Goal: Navigation & Orientation: Find specific page/section

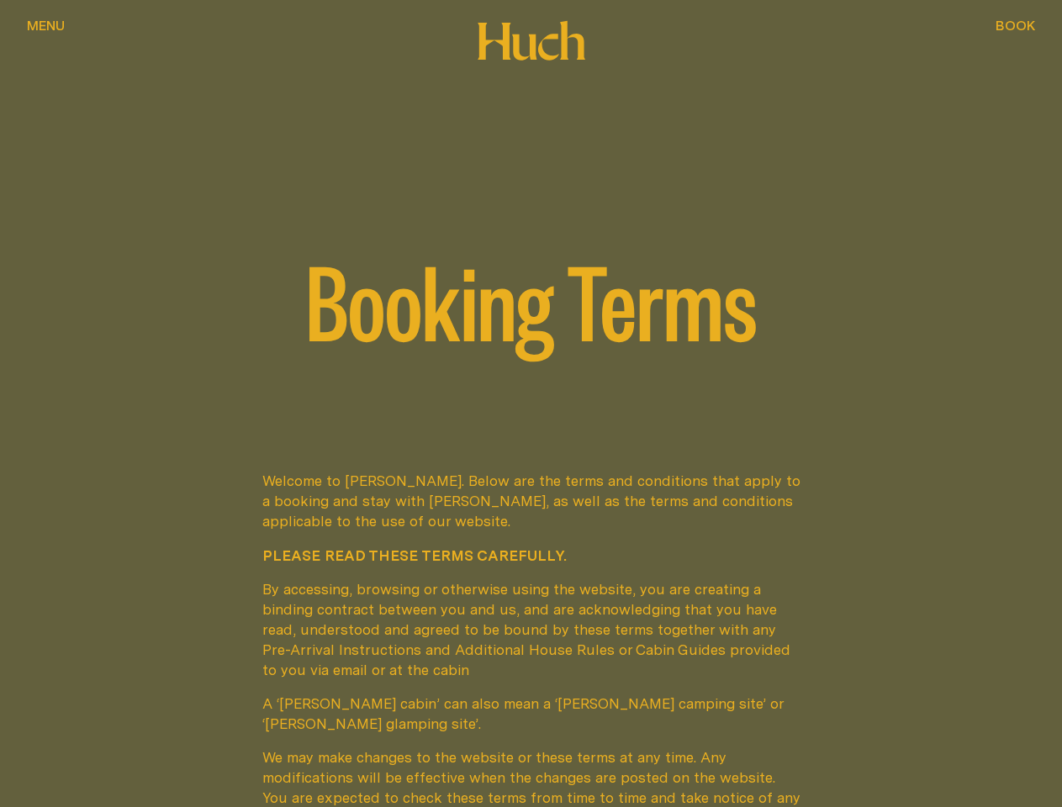
click at [52, 32] on span "Menu" at bounding box center [46, 25] width 38 height 13
click at [1009, 40] on div at bounding box center [531, 403] width 1062 height 807
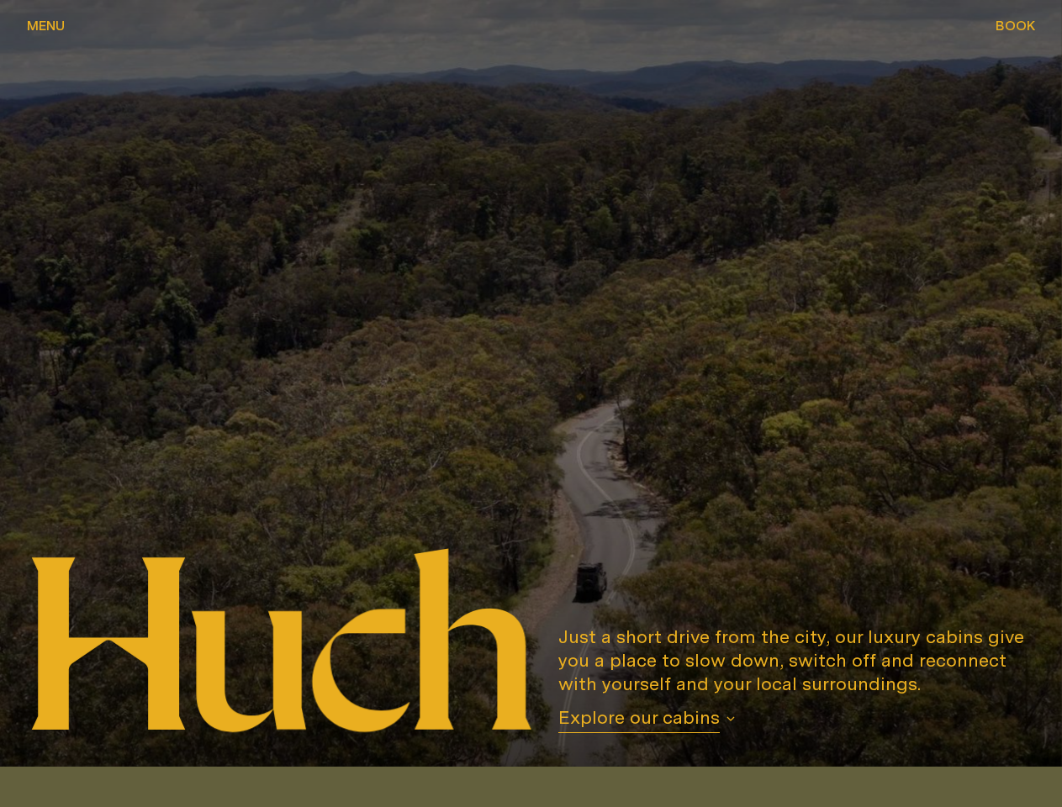
click at [52, 32] on span "Menu" at bounding box center [46, 25] width 38 height 13
click at [1009, 40] on div at bounding box center [531, 403] width 1062 height 807
click at [685, 719] on span "Explore our cabins" at bounding box center [638, 720] width 161 height 28
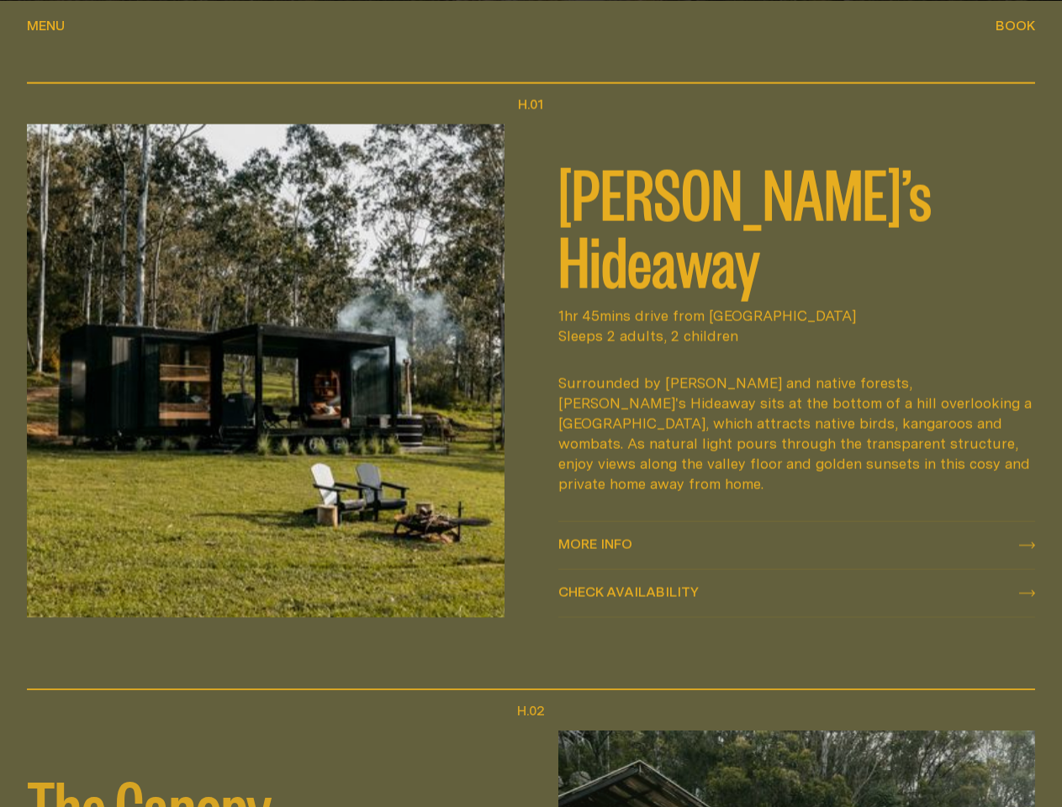
scroll to position [767, 0]
